Goal: Find specific page/section: Find specific page/section

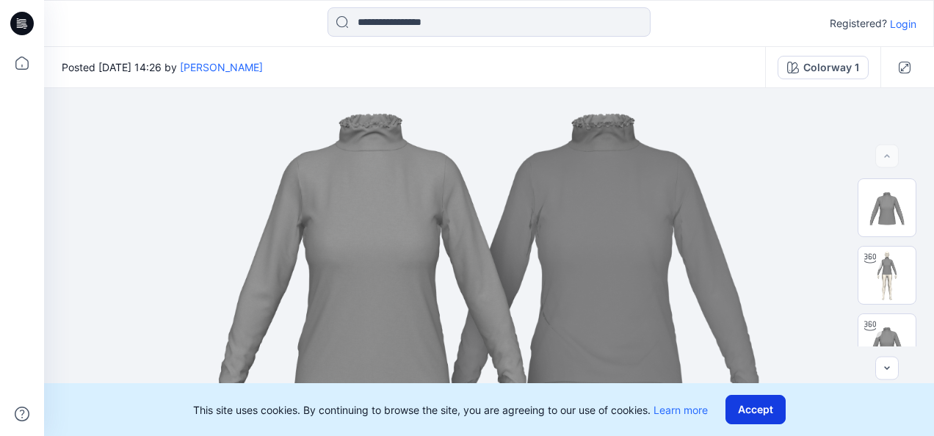
click at [754, 407] on button "Accept" at bounding box center [756, 409] width 60 height 29
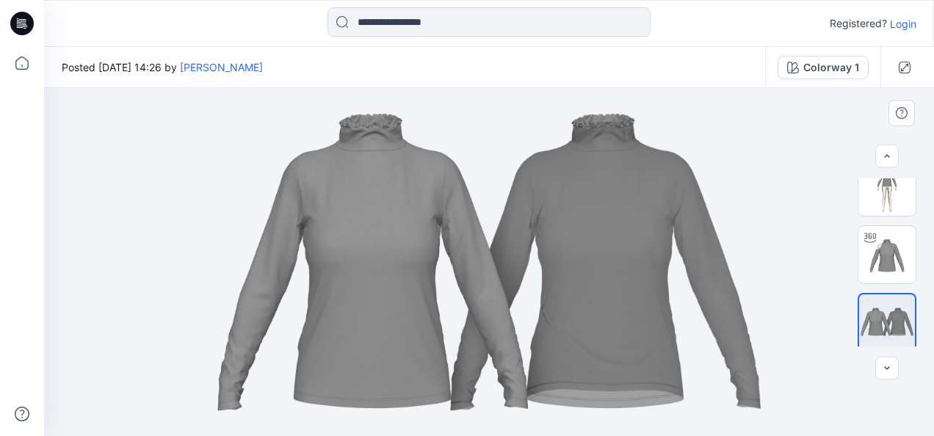
scroll to position [93, 0]
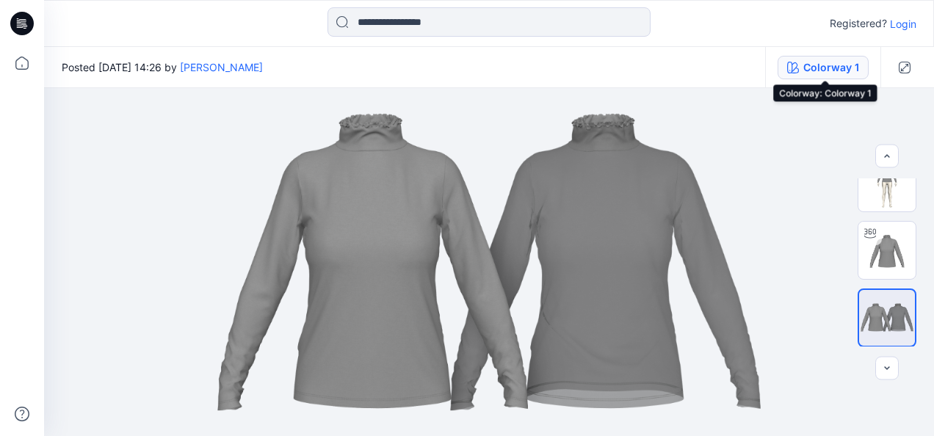
click at [828, 73] on div "Colorway 1" at bounding box center [832, 67] width 56 height 16
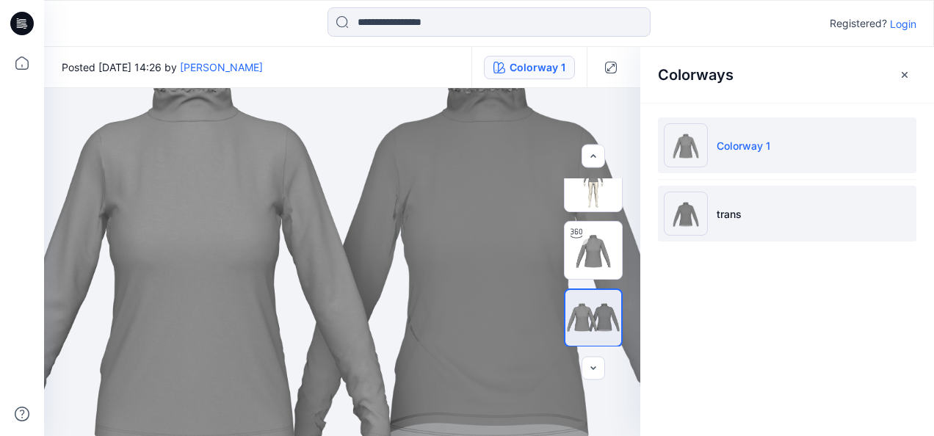
click at [759, 202] on li "trans" at bounding box center [787, 214] width 259 height 56
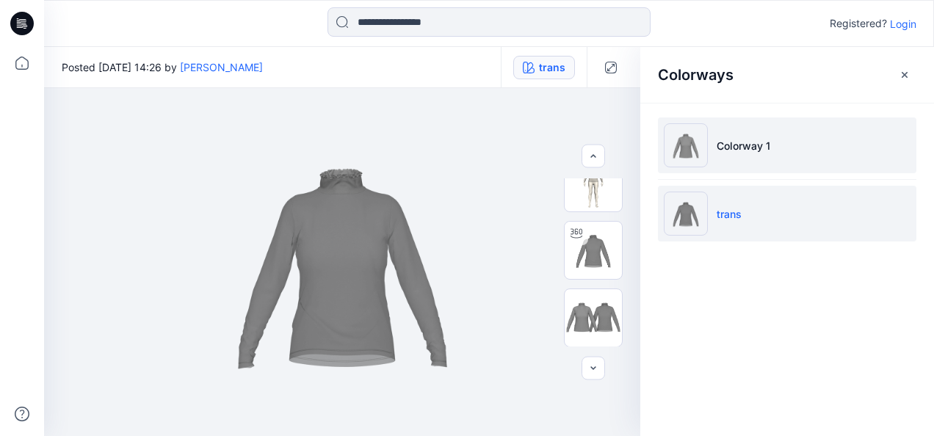
click at [776, 141] on li "Colorway 1" at bounding box center [787, 146] width 259 height 56
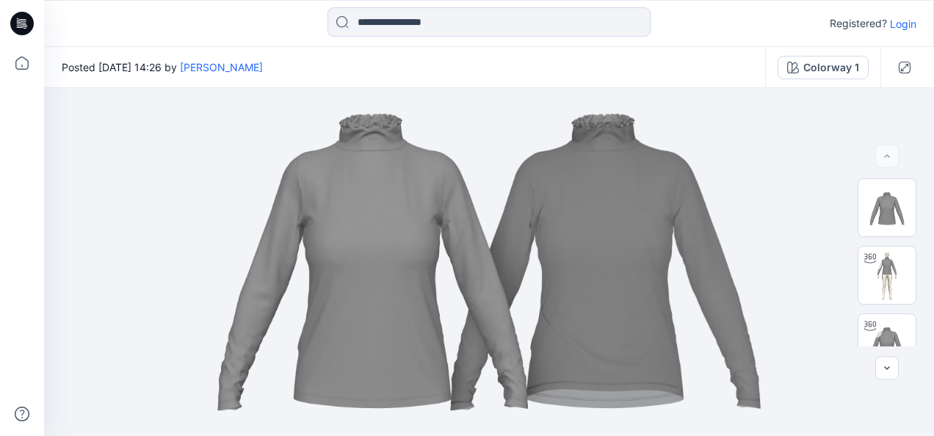
click at [18, 22] on icon at bounding box center [22, 24] width 24 height 24
click at [902, 72] on icon "button" at bounding box center [905, 68] width 12 height 12
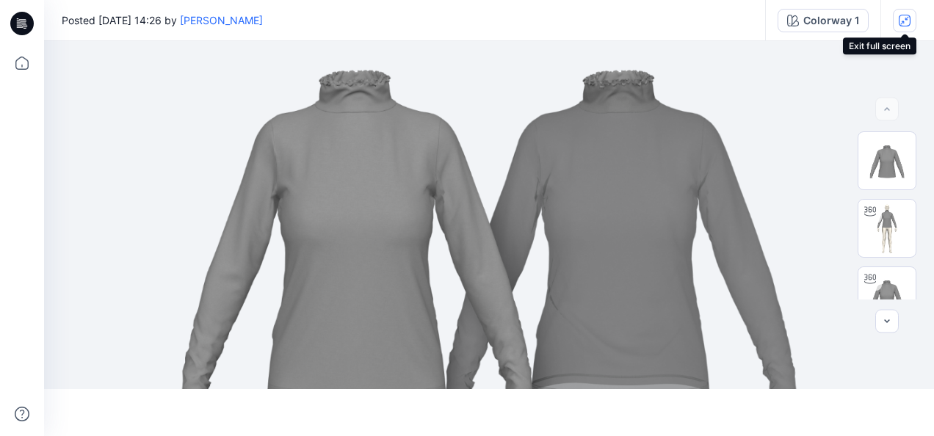
click at [907, 29] on button "button" at bounding box center [905, 21] width 24 height 24
